Goal: Navigation & Orientation: Find specific page/section

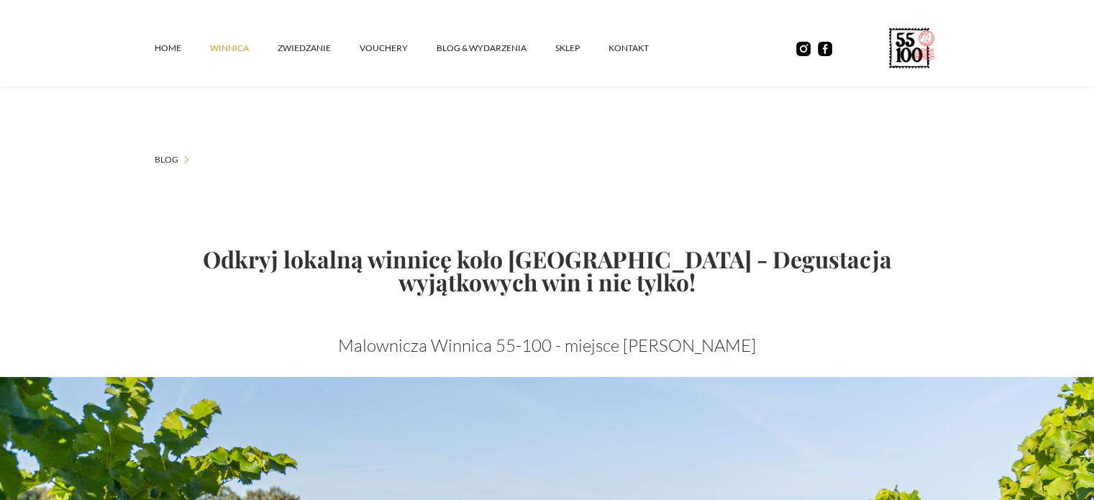
click at [247, 47] on link "winnica" at bounding box center [244, 48] width 68 height 43
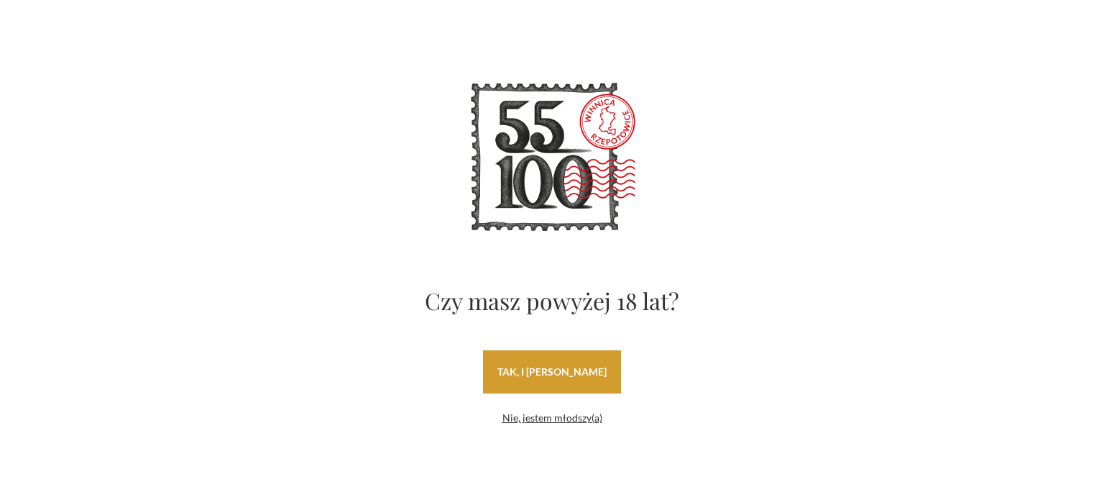
click at [549, 370] on link "tak, i uwielbiam wino" at bounding box center [552, 371] width 138 height 43
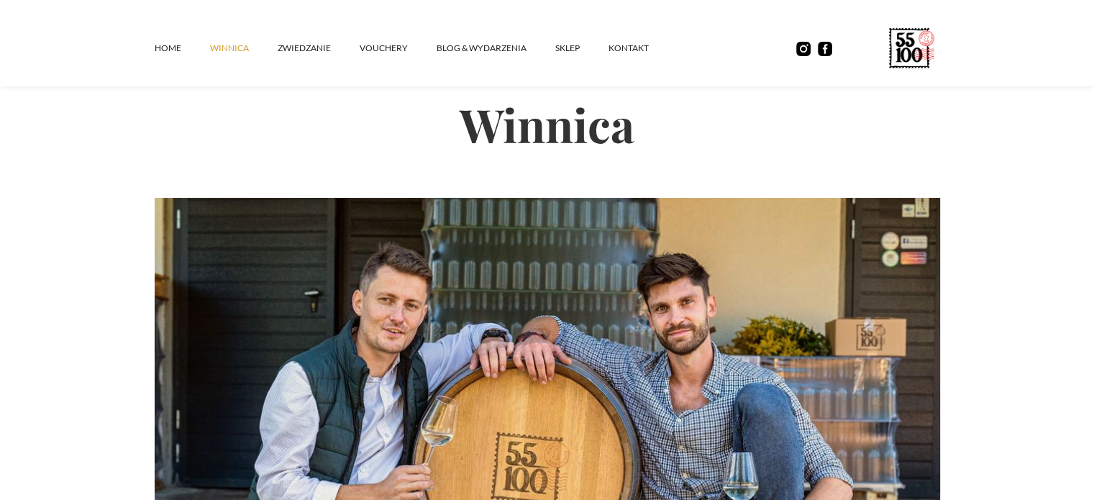
scroll to position [14, 0]
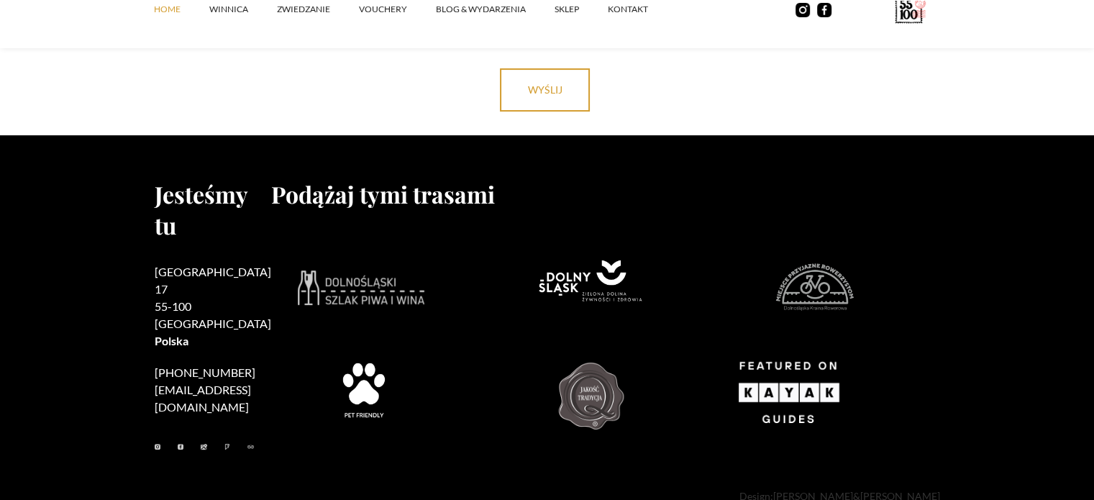
scroll to position [5924, 0]
